Goal: Information Seeking & Learning: Learn about a topic

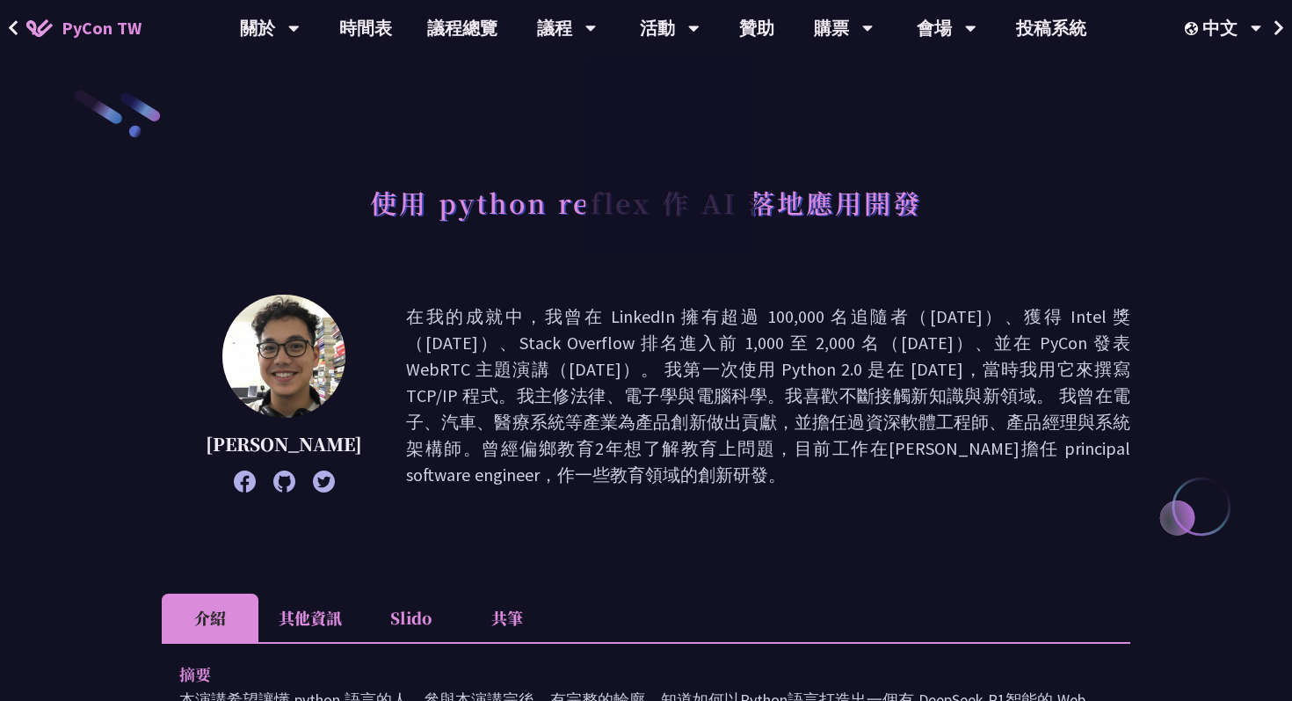
click at [836, 304] on p "在我的成就中，我曾在 LinkedIn 擁有超過 100,000 名追隨者（2017 年）、獲得 Intel 獎（2018 年）、Stack Overflow…" at bounding box center [768, 395] width 724 height 185
click at [614, 203] on h1 "使用 python reflex 作 AI 落地應用開發" at bounding box center [646, 202] width 552 height 53
copy h1 "reflex"
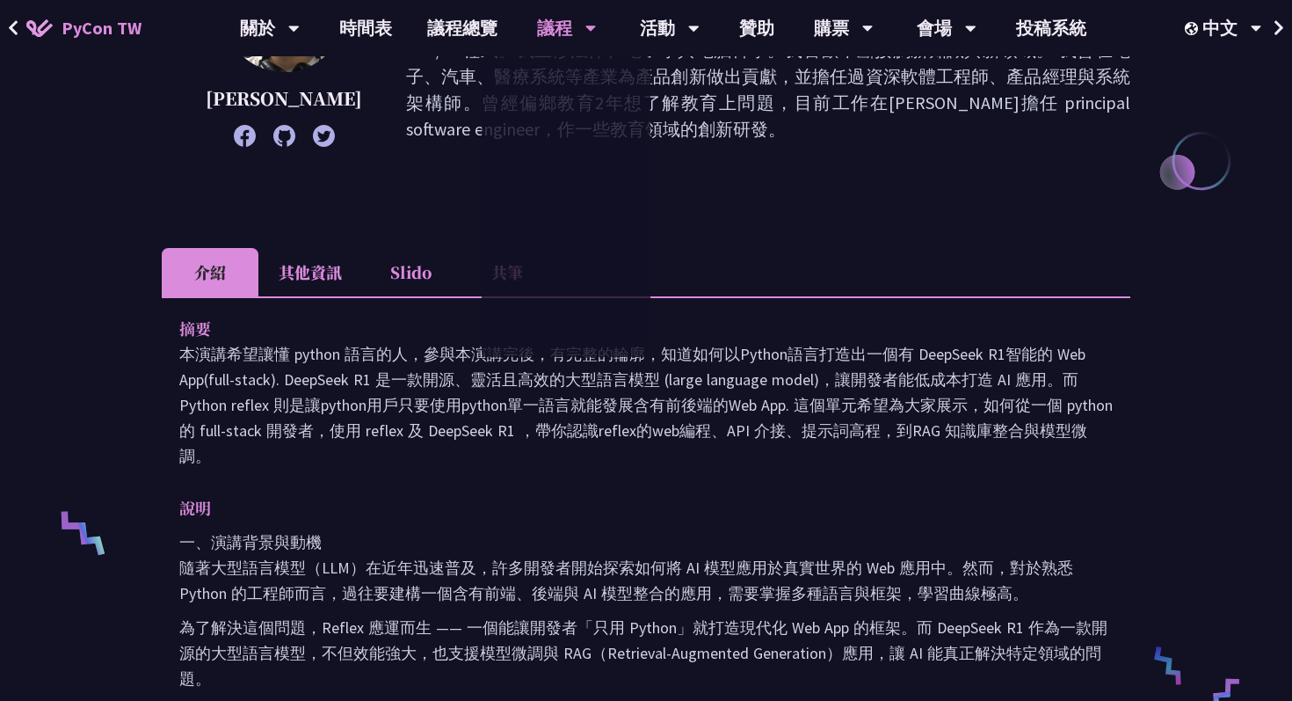
scroll to position [119, 0]
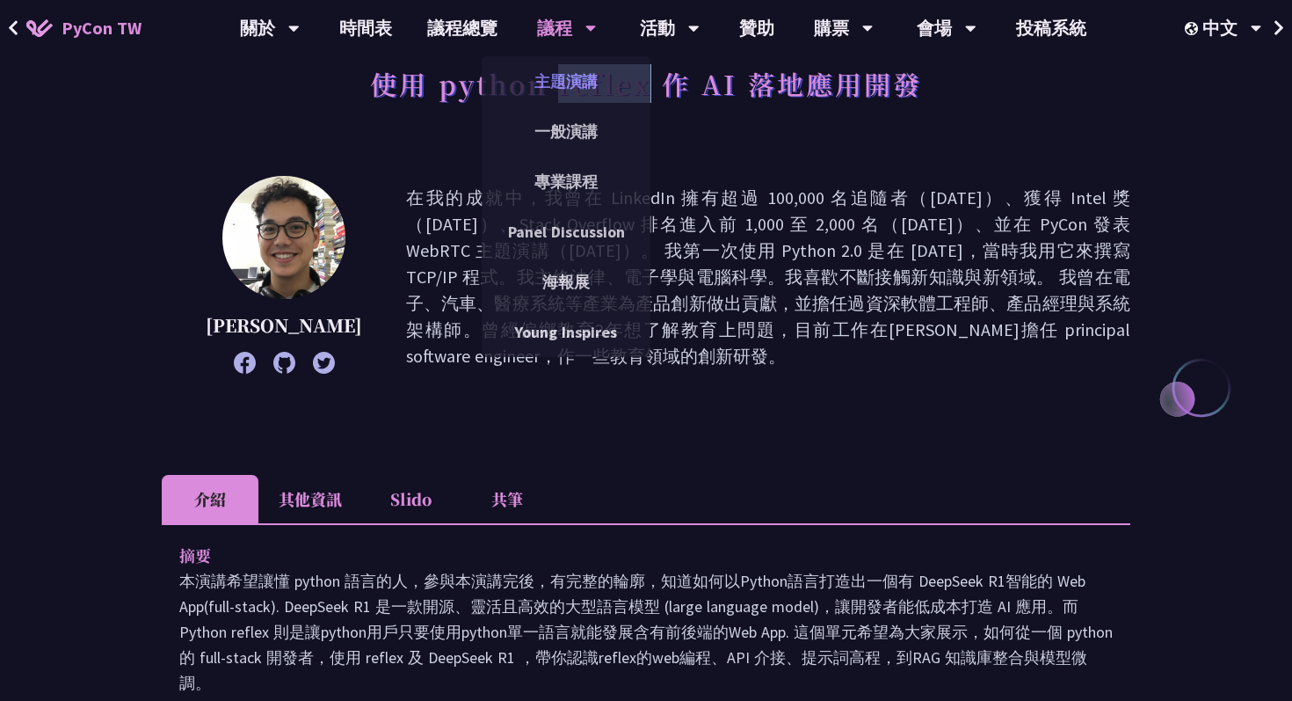
click at [553, 77] on link "主題演講" at bounding box center [566, 81] width 169 height 41
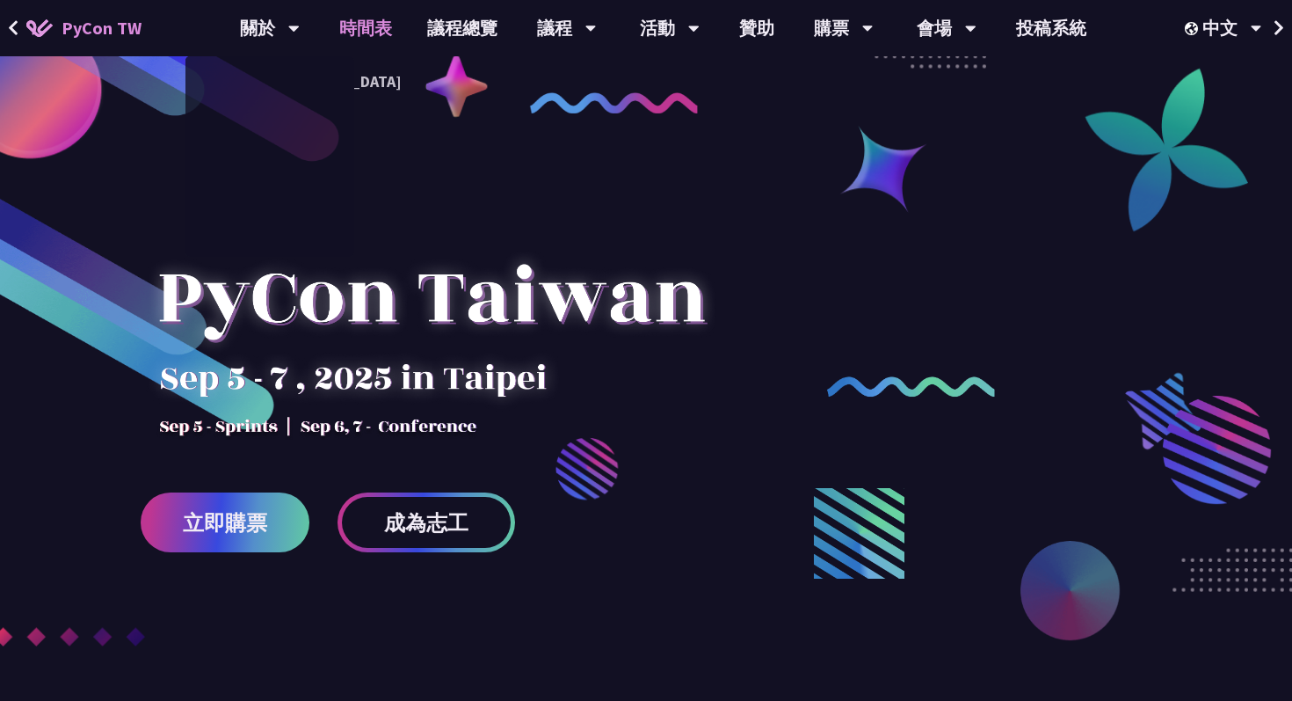
click at [365, 29] on link "時間表" at bounding box center [366, 28] width 88 height 56
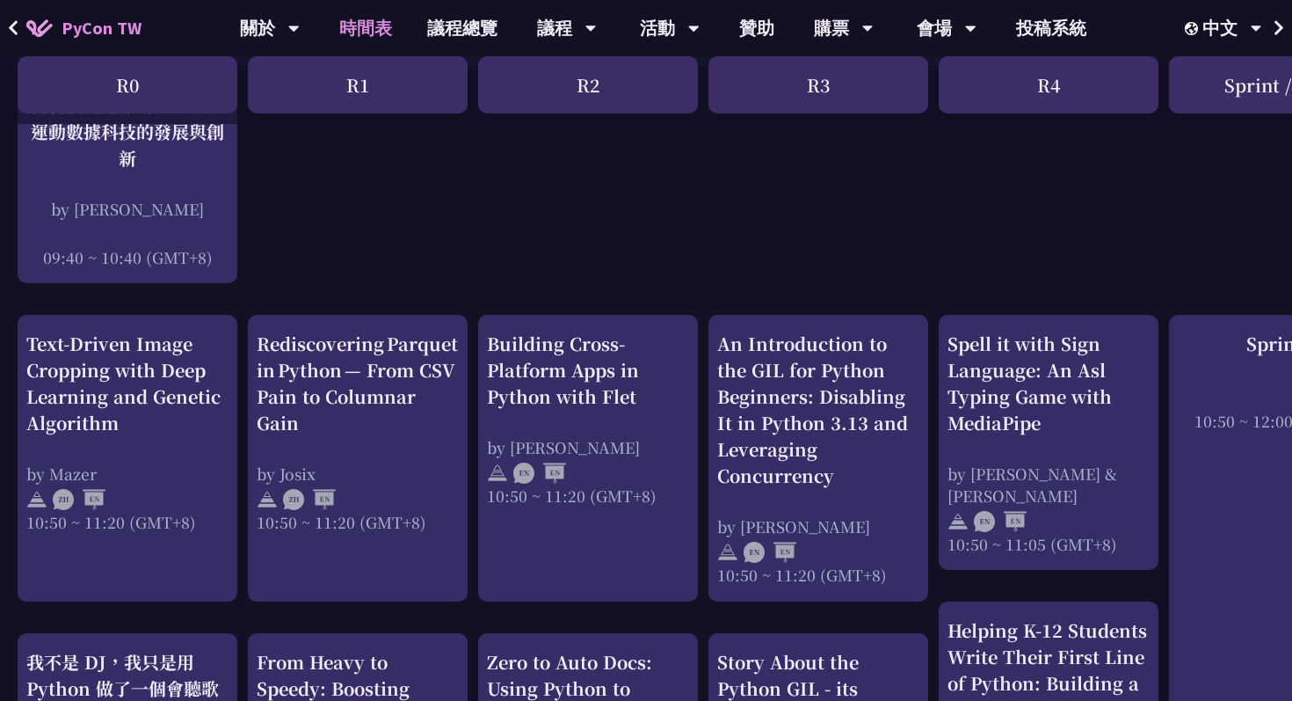
scroll to position [519, 0]
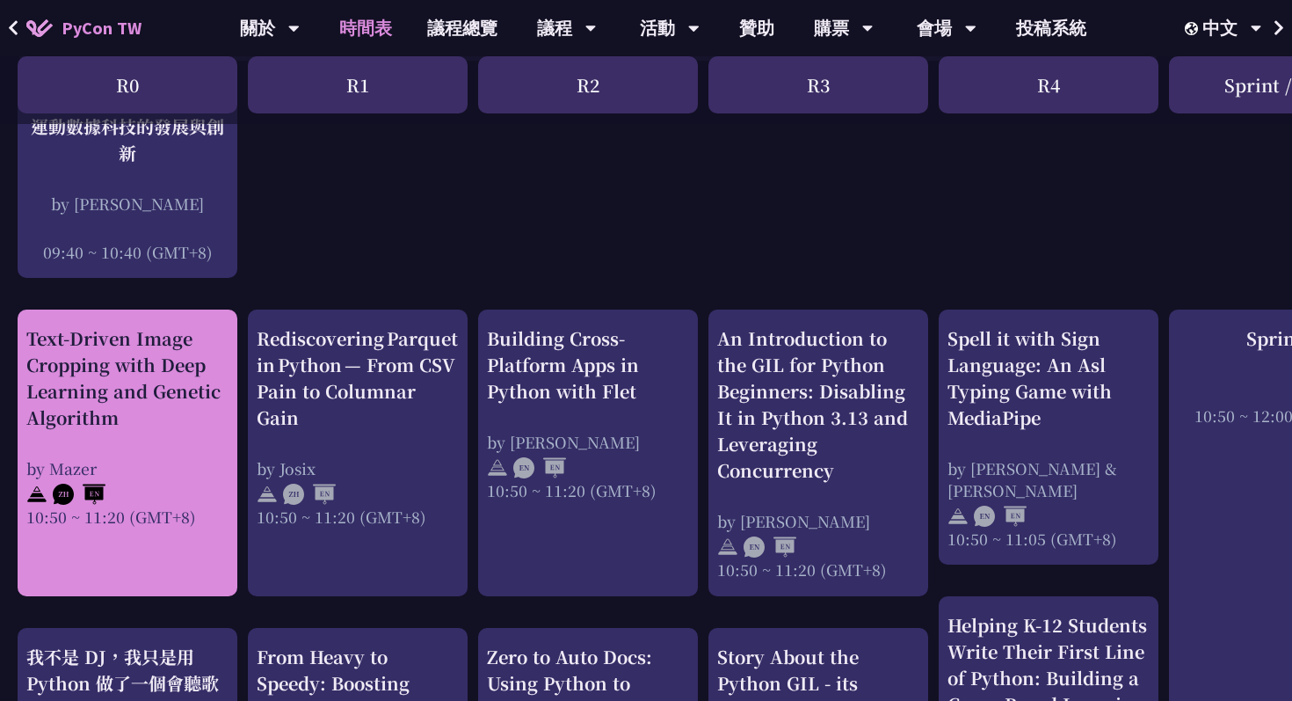
click at [84, 410] on div "Text-Driven Image Cropping with Deep Learning and Genetic Algorithm" at bounding box center [127, 377] width 202 height 105
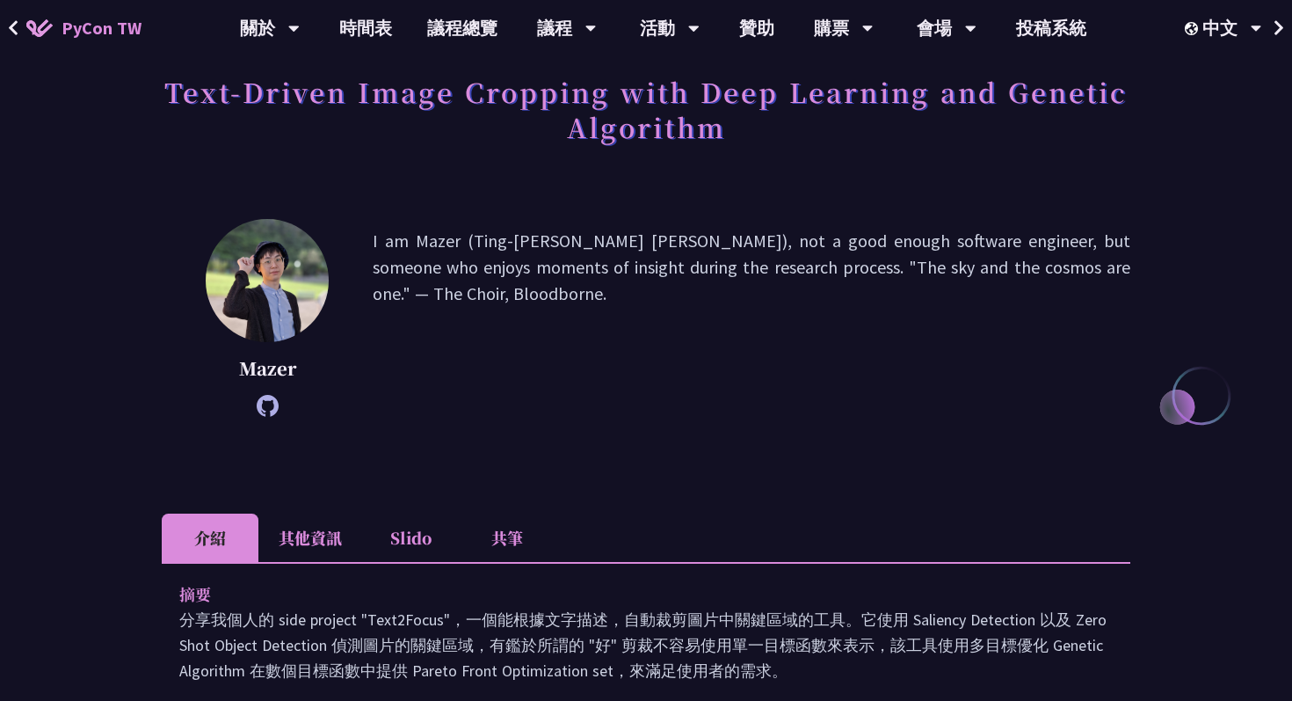
scroll to position [109, 0]
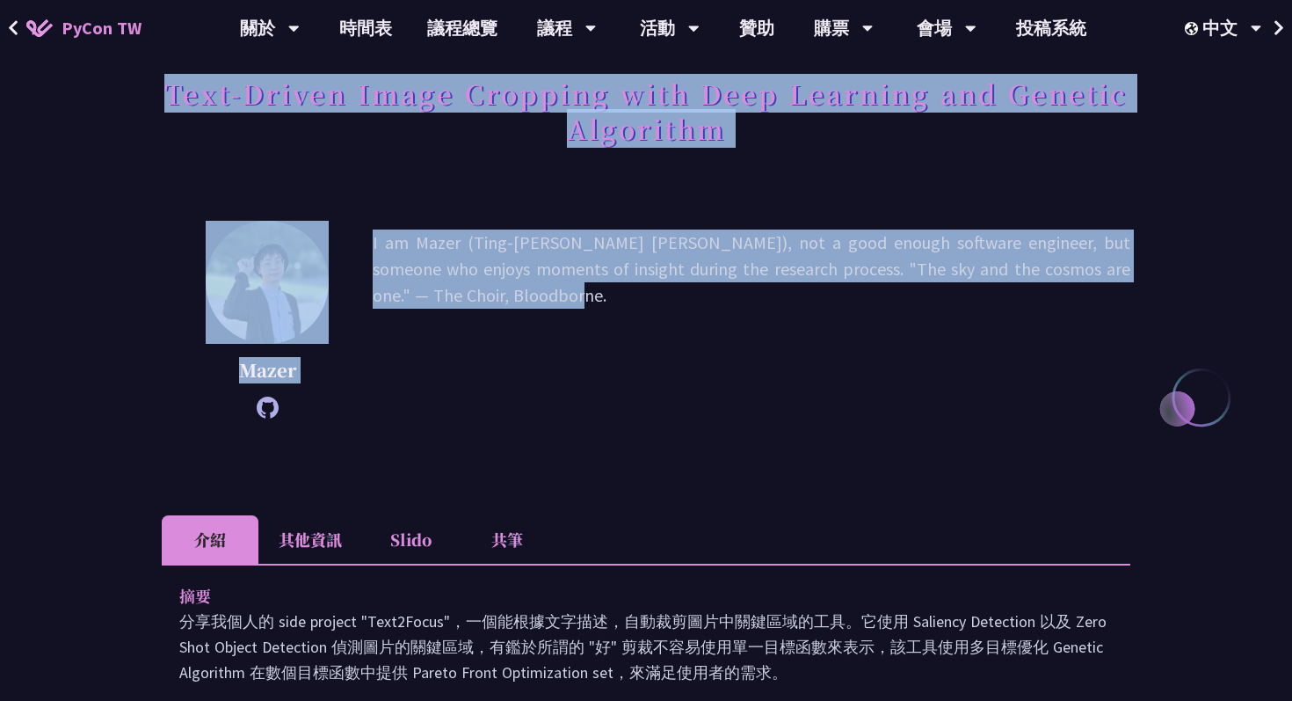
drag, startPoint x: 141, startPoint y: 76, endPoint x: 749, endPoint y: 449, distance: 713.4
click at [749, 449] on div "Mazer I am Mazer (Ting-Yu Chen), not a good enough software engineer, but someo…" at bounding box center [646, 346] width 969 height 251
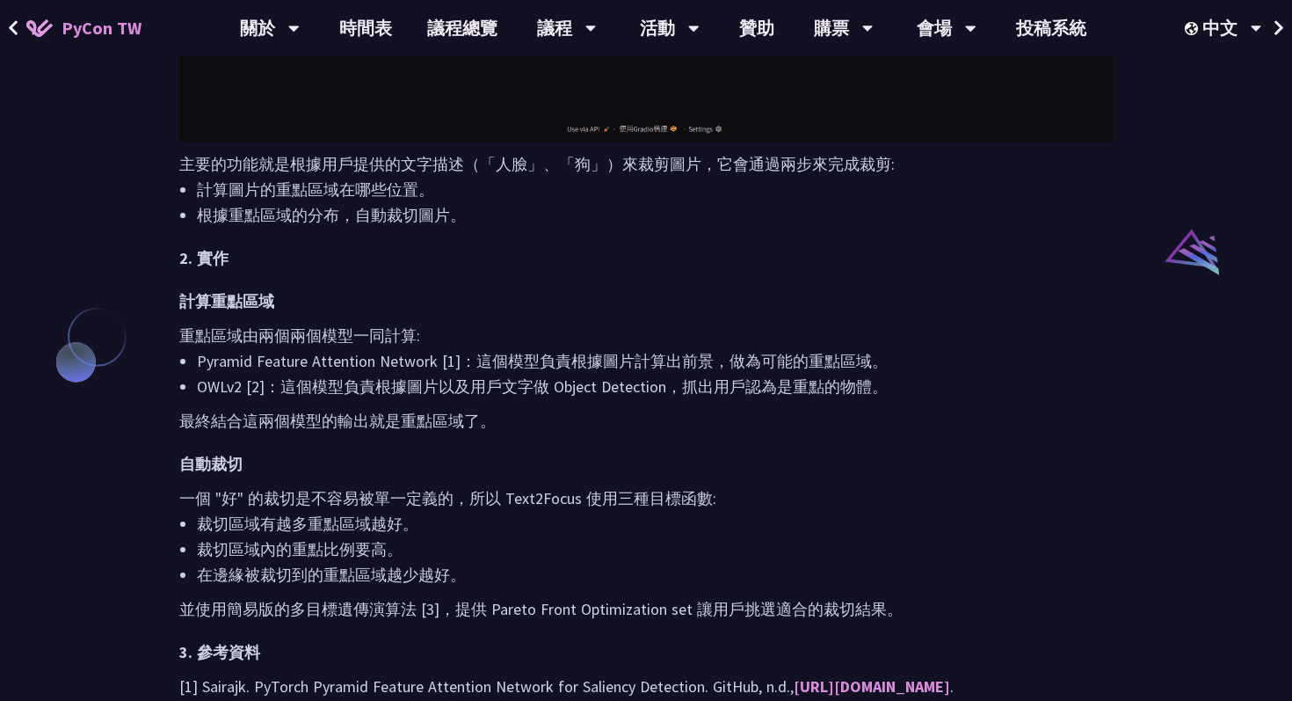
scroll to position [1303, 0]
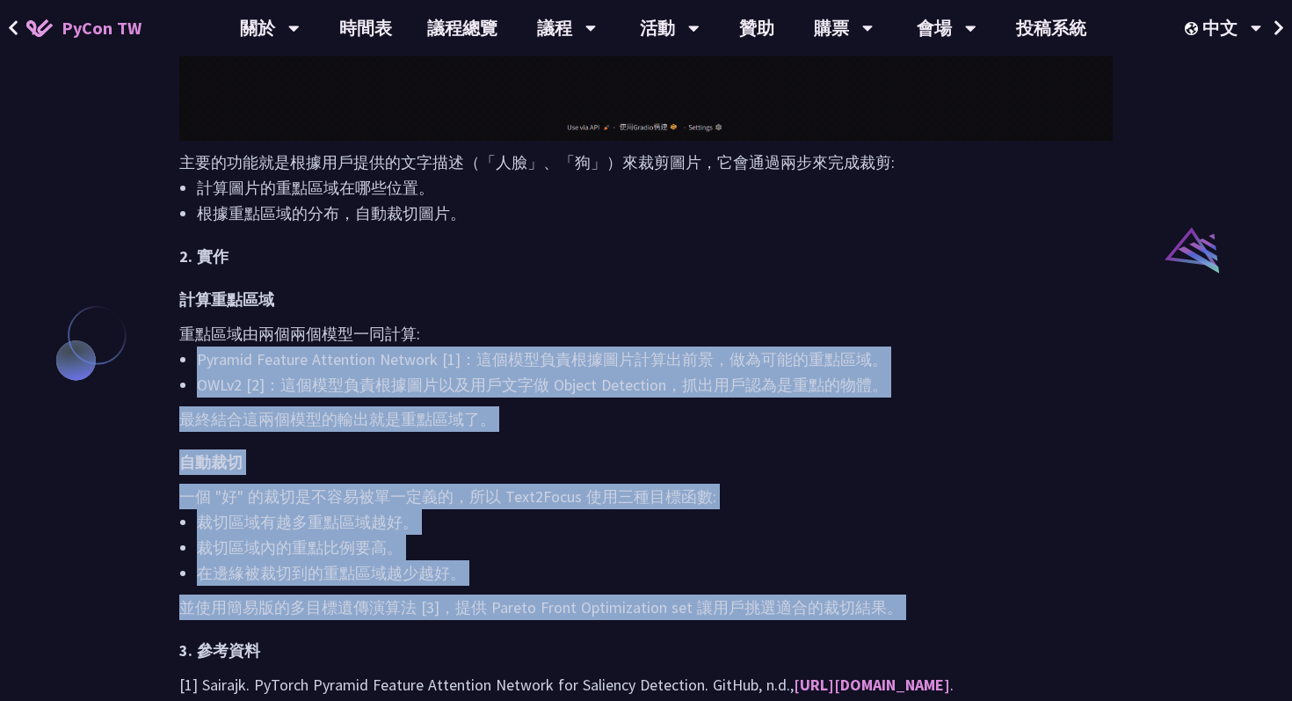
drag, startPoint x: 956, startPoint y: 621, endPoint x: 285, endPoint y: 345, distance: 726.1
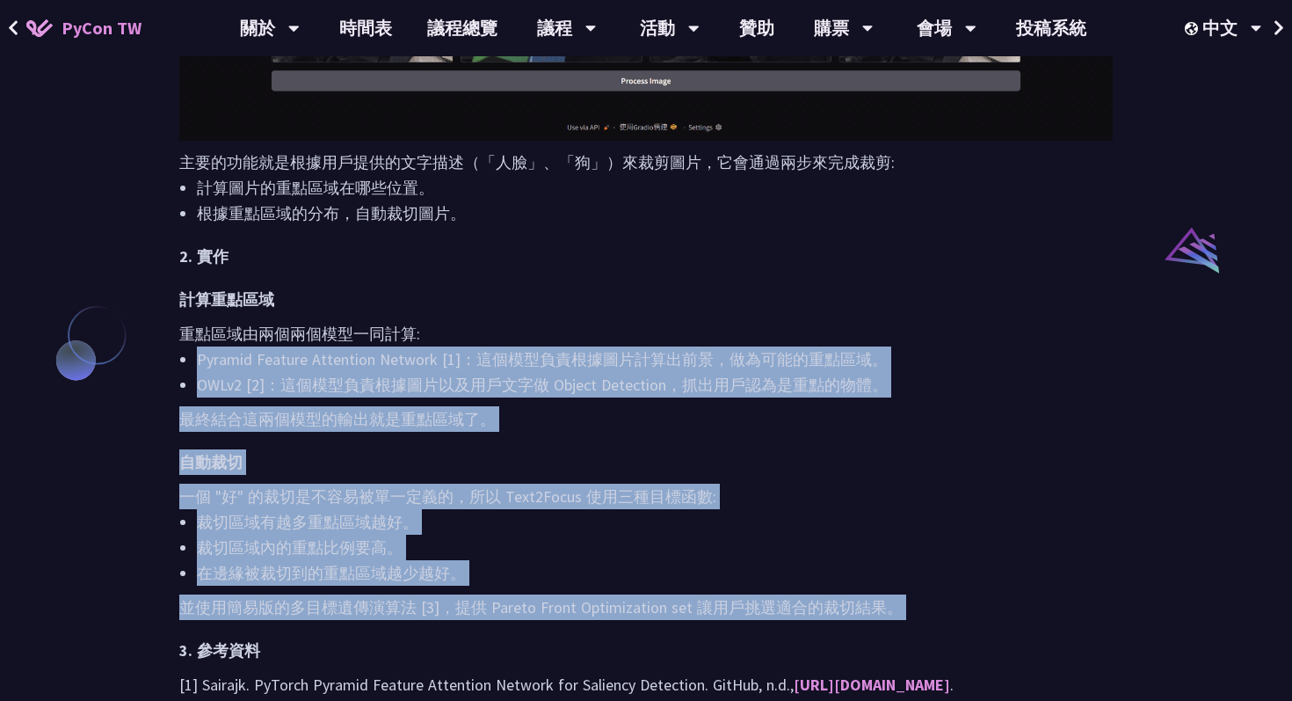
click at [285, 345] on div "Text2Focus 是一個可以根據你給的文字描述，幫你自動裁剪圖片的工具。 1. 功能 主要的功能就是根據用戶提供的文字描述（「人臉」、「狗」）來裁剪圖片，…" at bounding box center [646, 184] width 934 height 1265
click at [285, 346] on li "Pyramid Feature Attention Network [1]：這個模型負責根據圖片計算出前景，做為可能的重點區域。" at bounding box center [655, 358] width 916 height 25
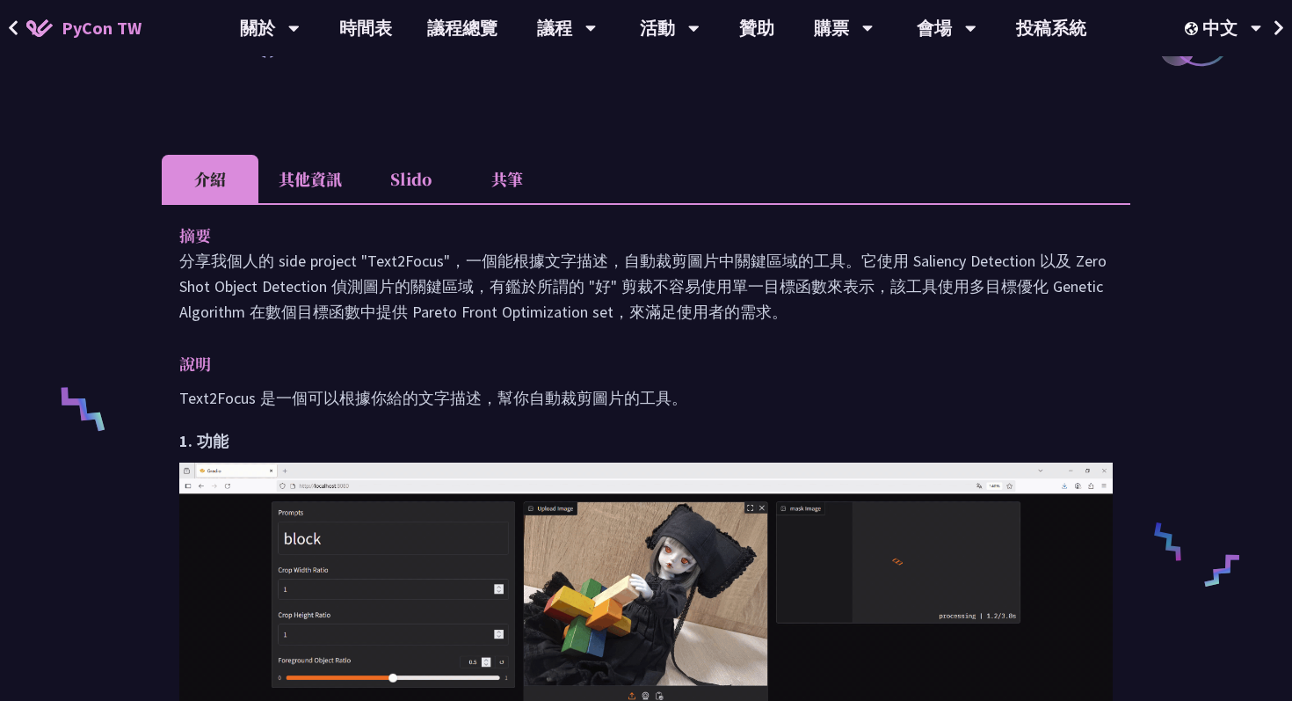
scroll to position [255, 0]
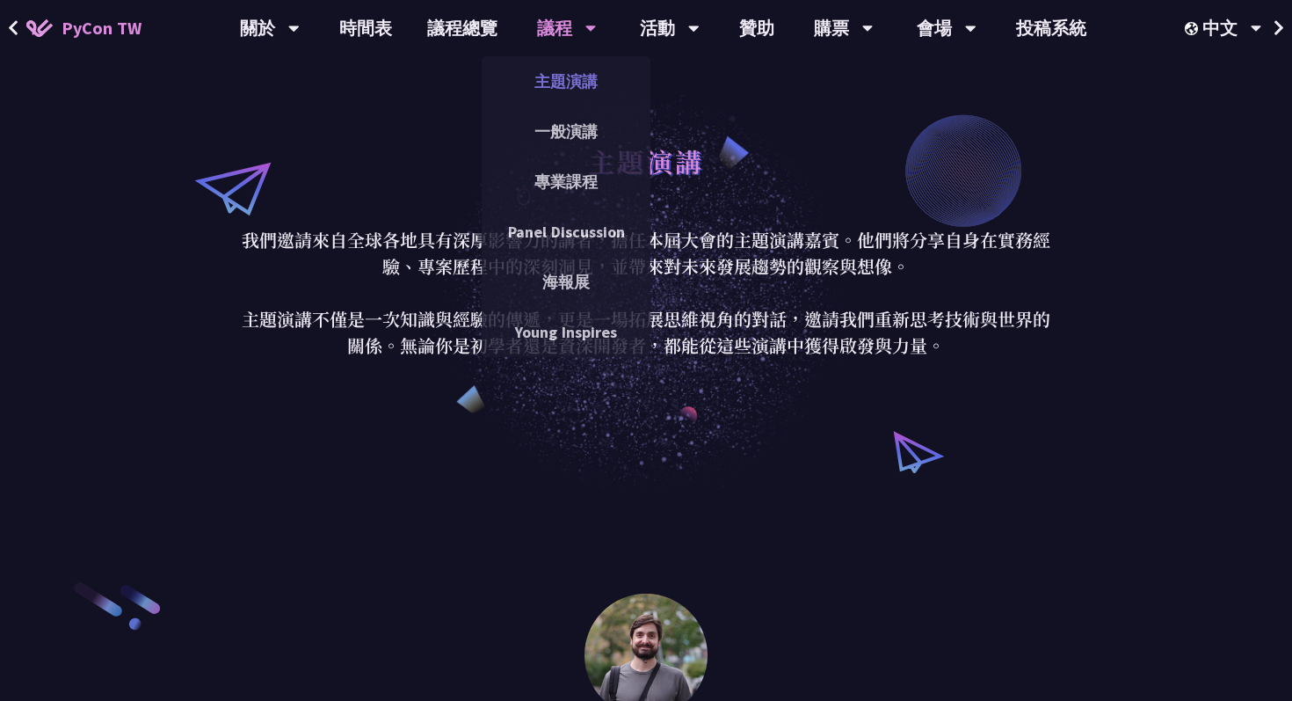
click at [578, 97] on link "主題演講" at bounding box center [566, 81] width 169 height 41
click at [555, 98] on link "主題演講" at bounding box center [566, 81] width 169 height 41
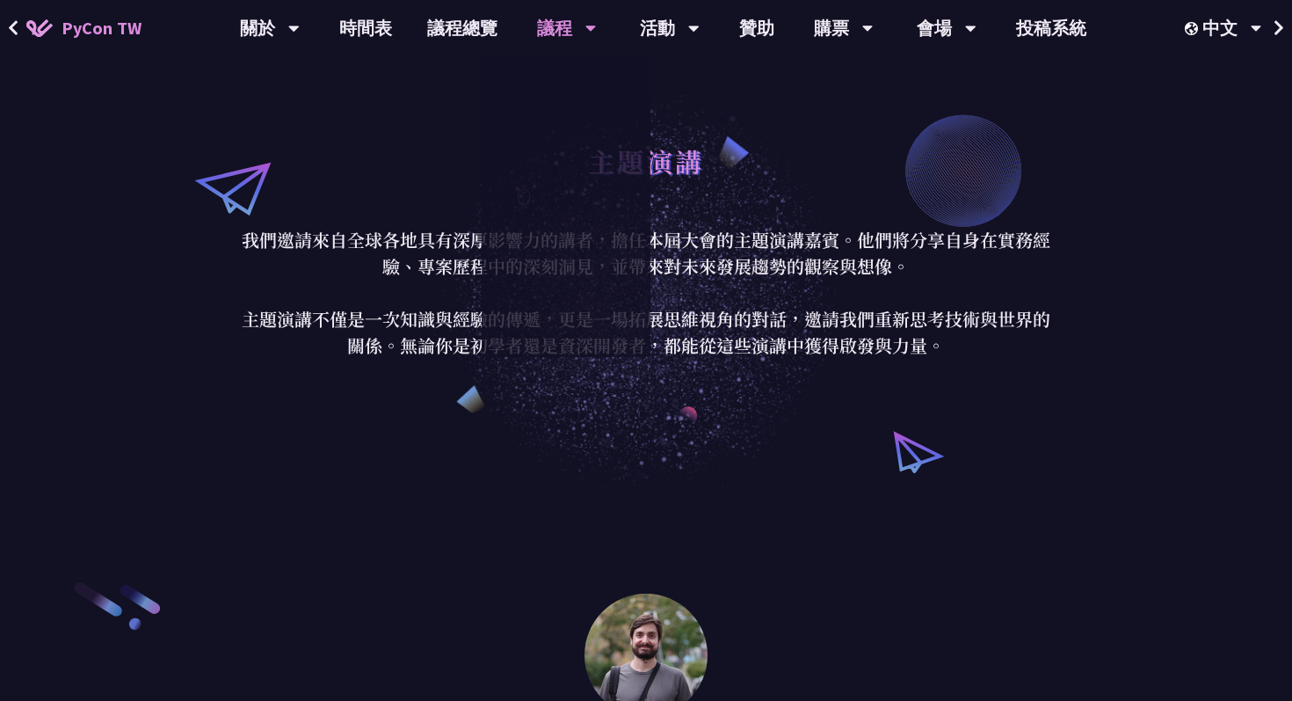
click at [555, 91] on link "主題演講" at bounding box center [566, 81] width 169 height 41
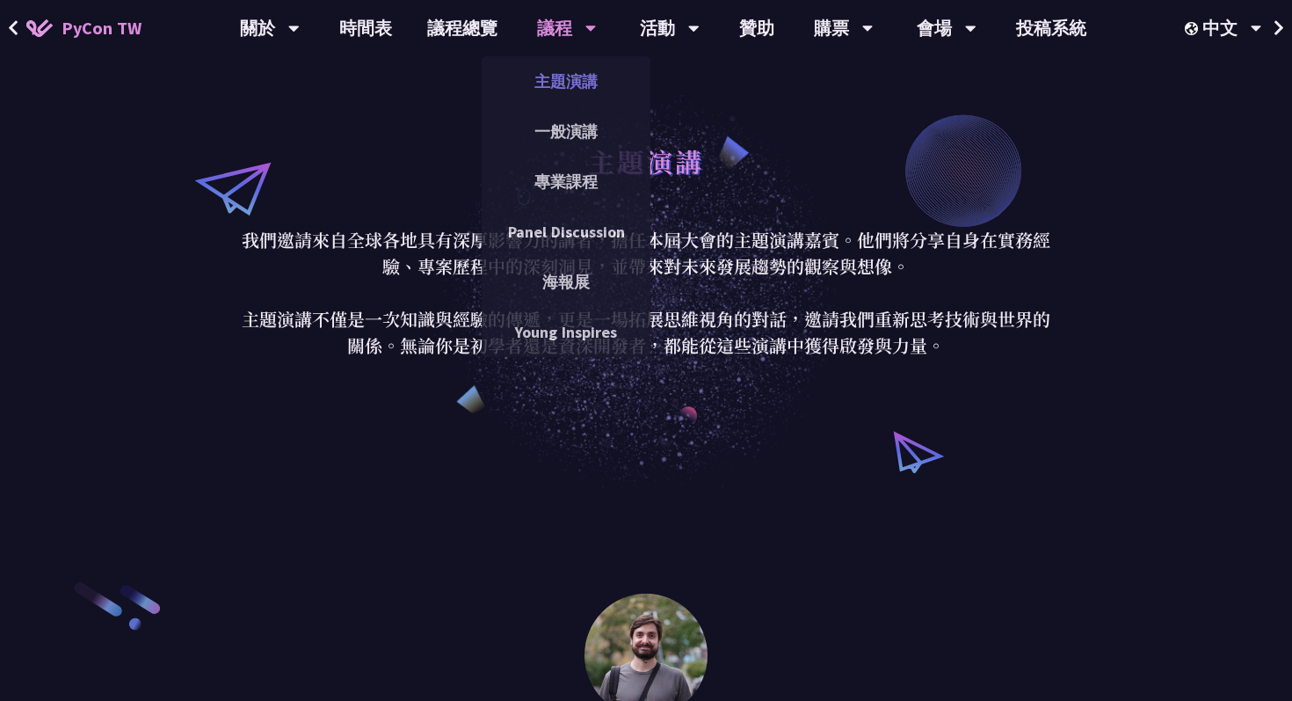
click at [581, 75] on link "主題演講" at bounding box center [566, 81] width 169 height 41
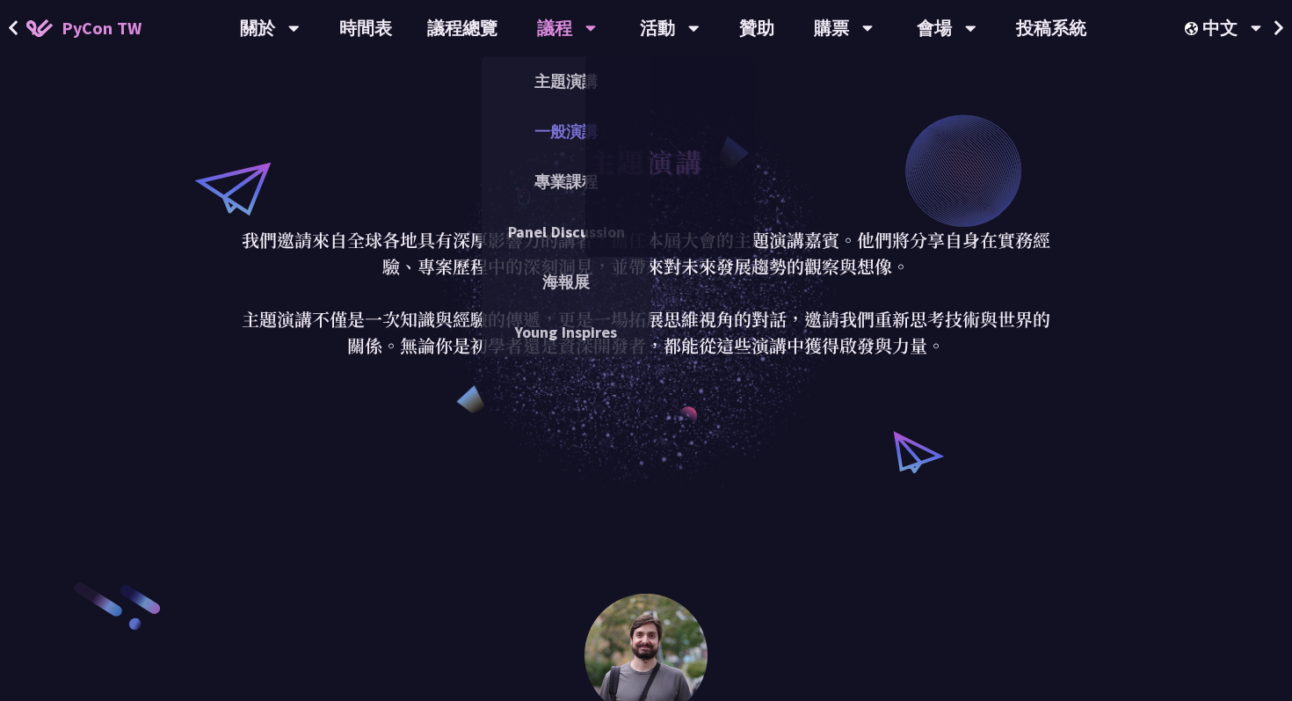
click at [541, 136] on link "一般演講" at bounding box center [566, 131] width 169 height 41
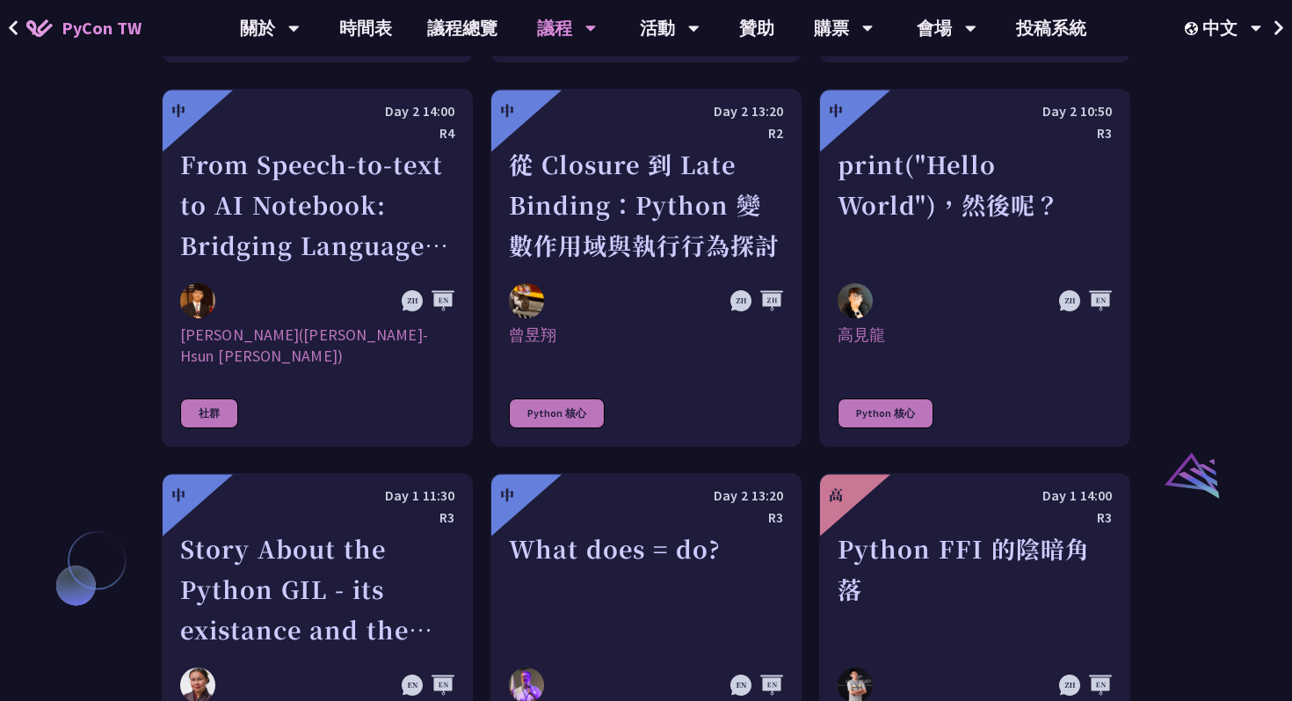
scroll to position [902, 0]
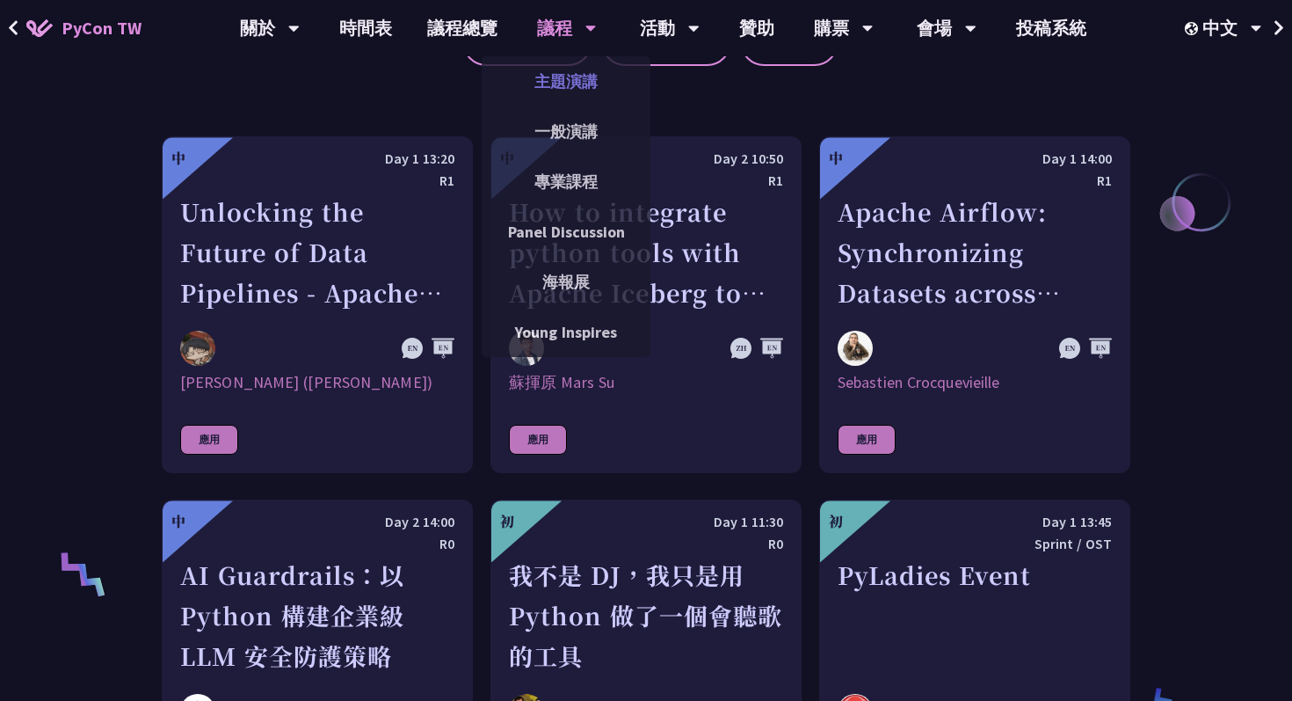
click at [563, 84] on link "主題演講" at bounding box center [566, 81] width 169 height 41
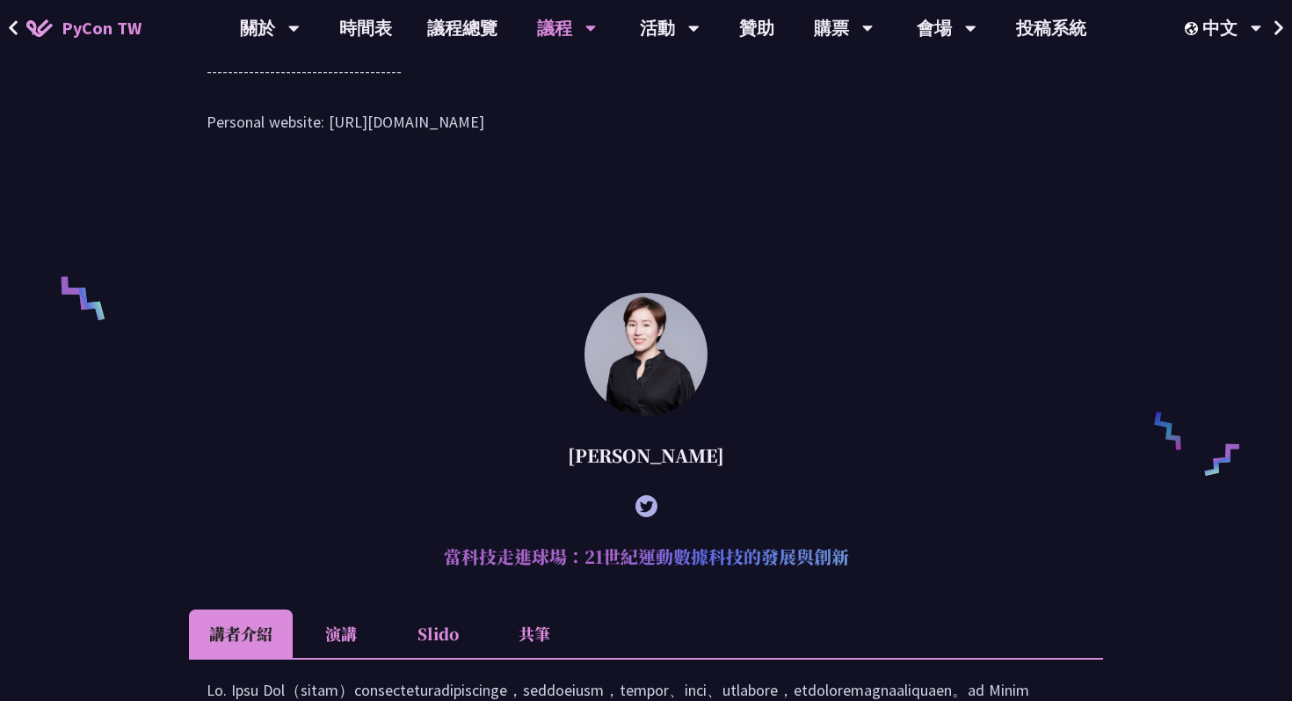
scroll to position [1083, 0]
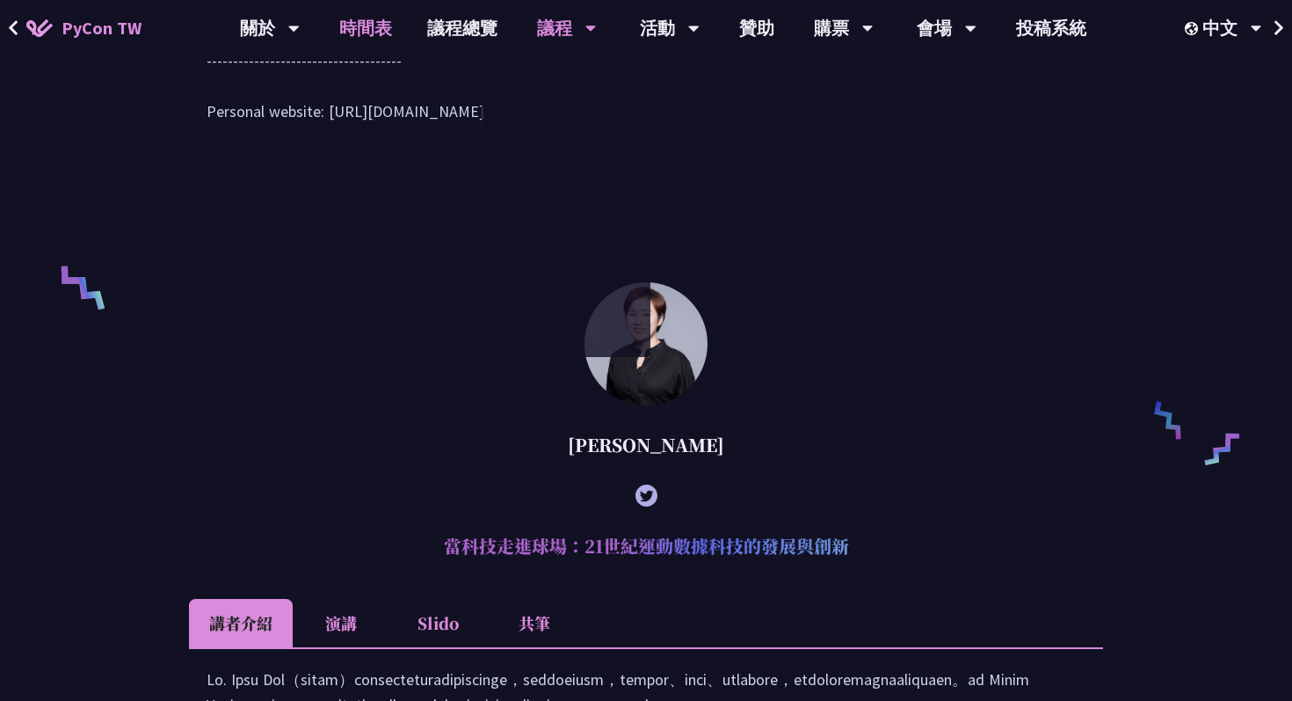
click at [359, 31] on link "時間表" at bounding box center [366, 28] width 88 height 56
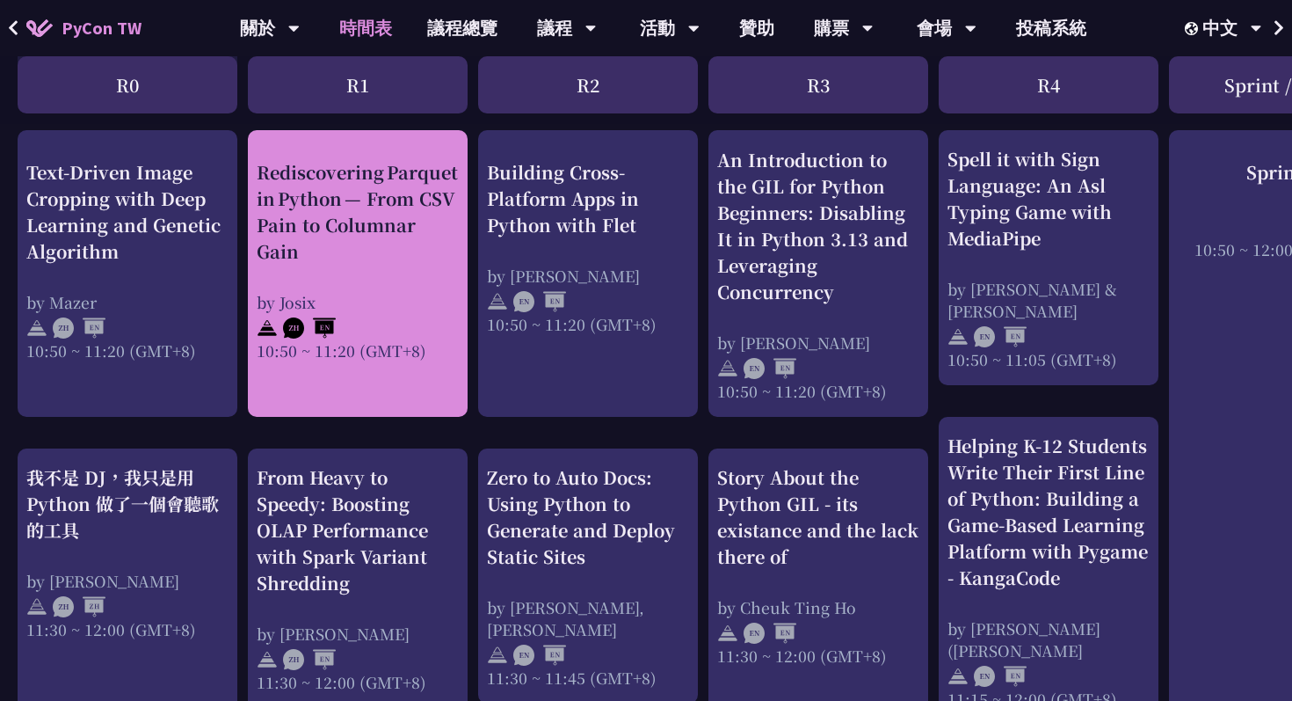
scroll to position [700, 0]
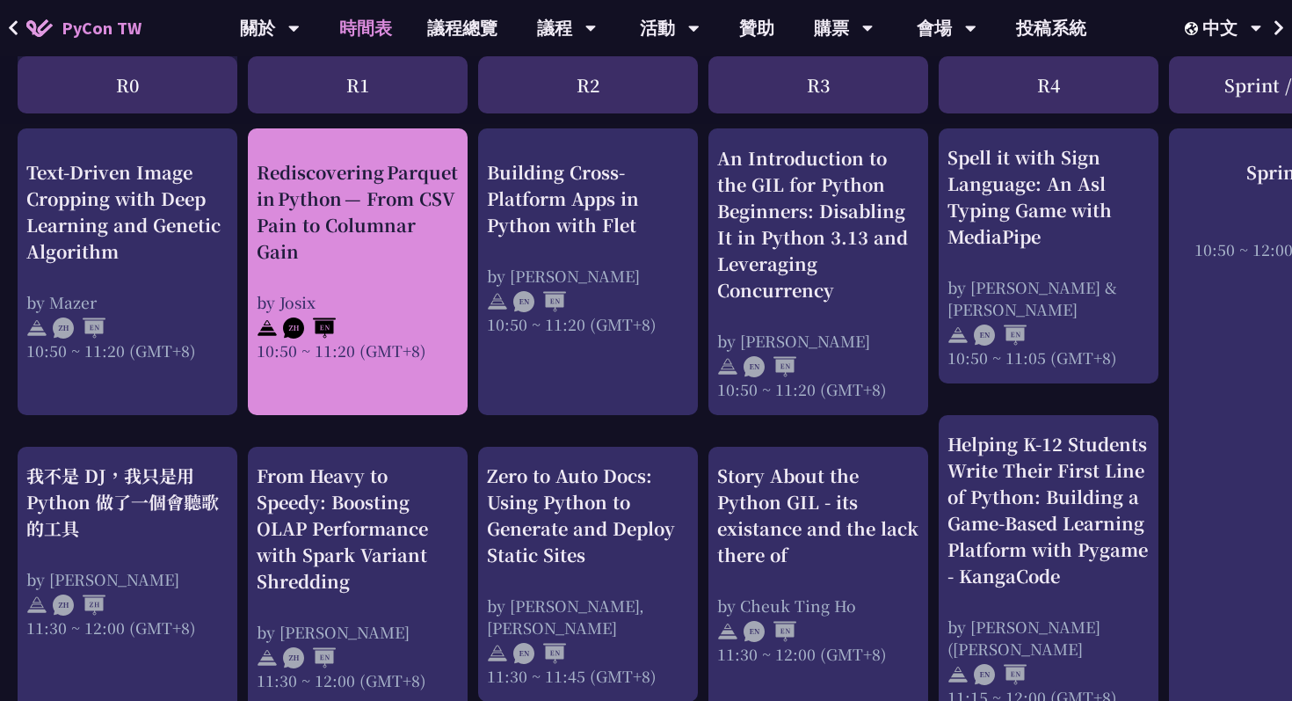
click at [385, 594] on div "From Heavy to Speedy: Boosting OLAP Performance with Spark Variant Shredding by…" at bounding box center [358, 576] width 202 height 229
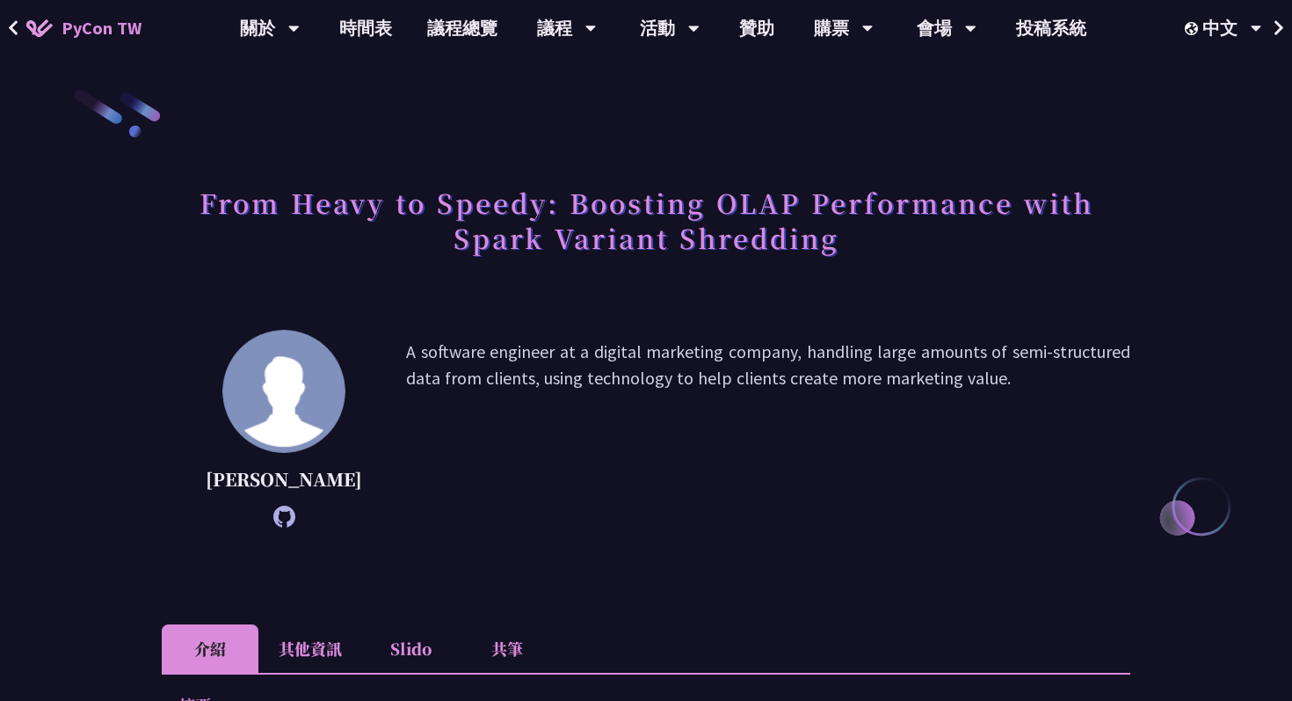
click at [513, 213] on h1 "From Heavy to Speedy: Boosting OLAP Performance with Spark Variant Shredding" at bounding box center [646, 220] width 969 height 88
click at [513, 214] on h1 "From Heavy to Speedy: Boosting OLAP Performance with Spark Variant Shredding" at bounding box center [646, 220] width 969 height 88
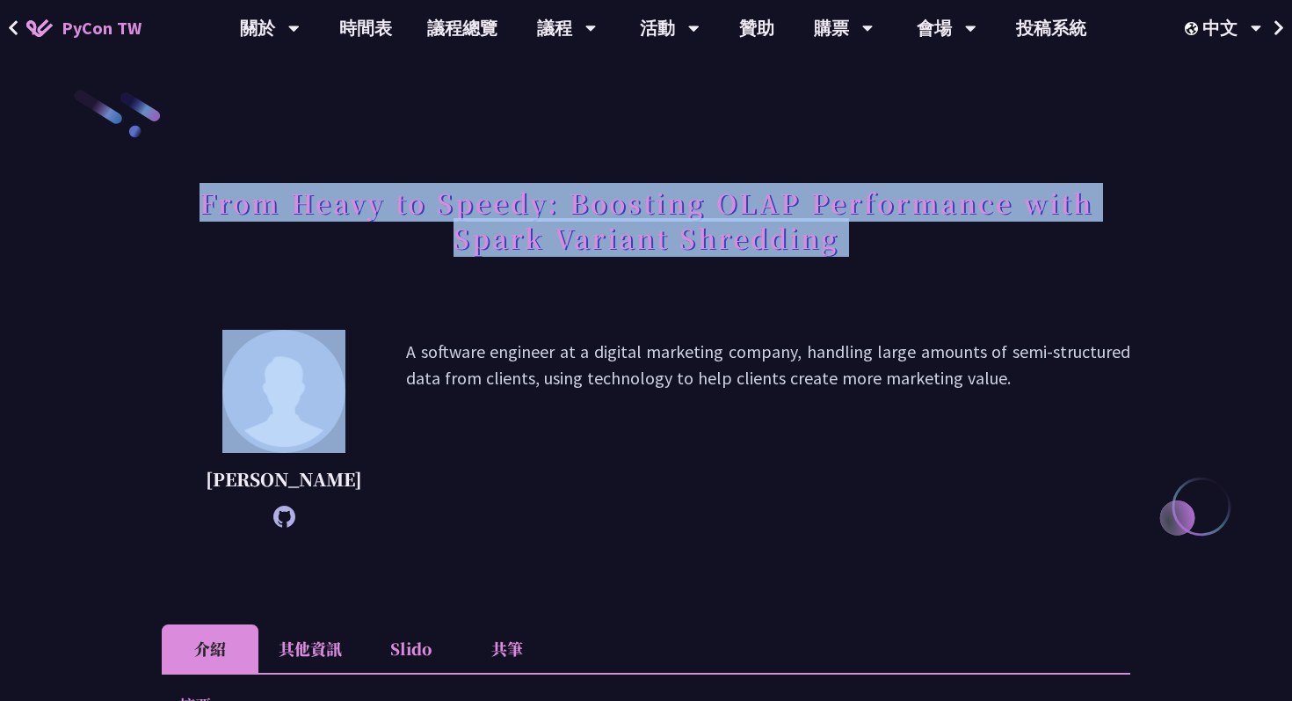
click at [513, 214] on h1 "From Heavy to Speedy: Boosting OLAP Performance with Spark Variant Shredding" at bounding box center [646, 220] width 969 height 88
